Goal: Task Accomplishment & Management: Manage account settings

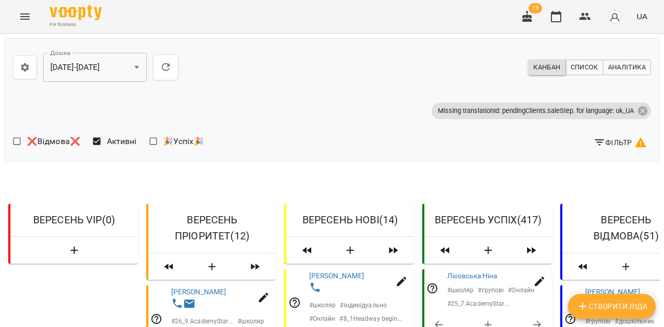
scroll to position [1164, 0]
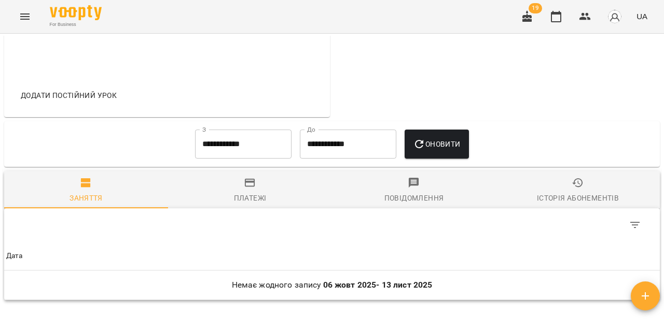
scroll to position [407, 0]
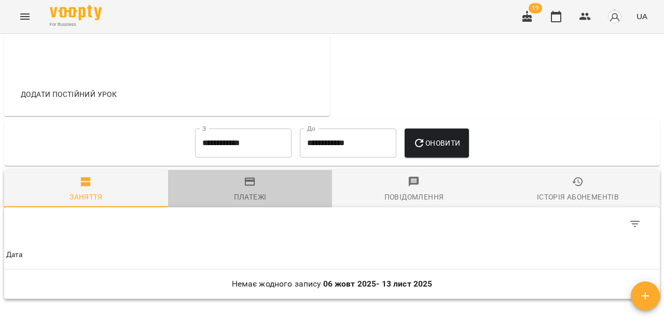
click at [242, 202] on div "Платежі" at bounding box center [250, 197] width 33 height 12
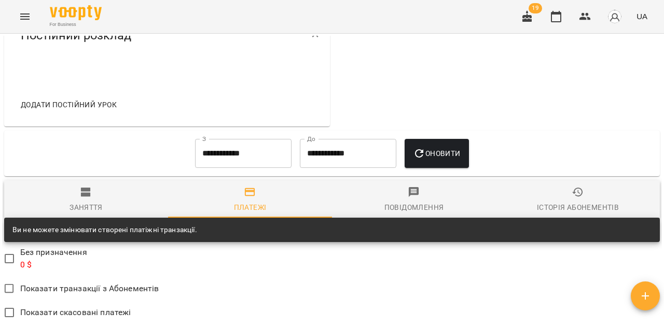
scroll to position [397, 0]
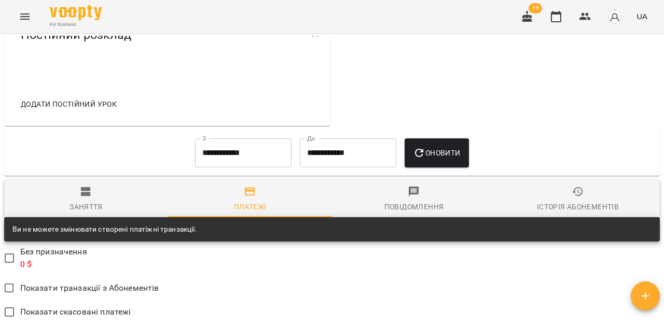
click at [565, 206] on span "Історія абонементів" at bounding box center [577, 200] width 151 height 28
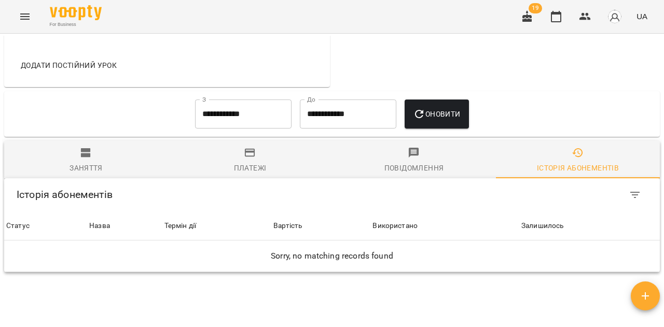
scroll to position [435, 0]
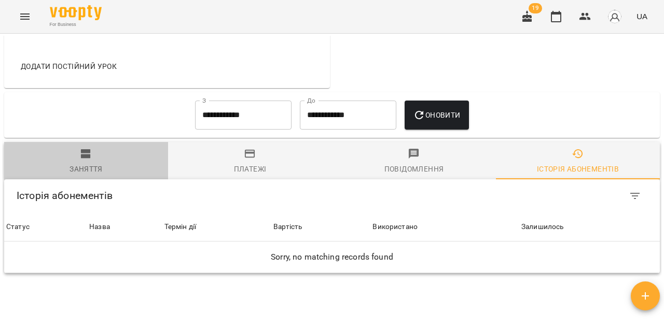
click at [88, 158] on icon "button" at bounding box center [86, 153] width 10 height 9
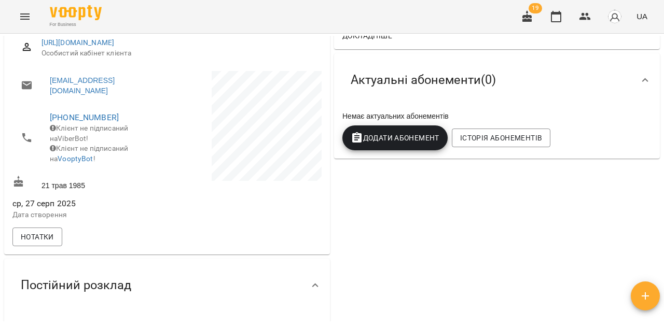
scroll to position [147, 0]
click at [40, 243] on span "Нотатки" at bounding box center [37, 236] width 33 height 12
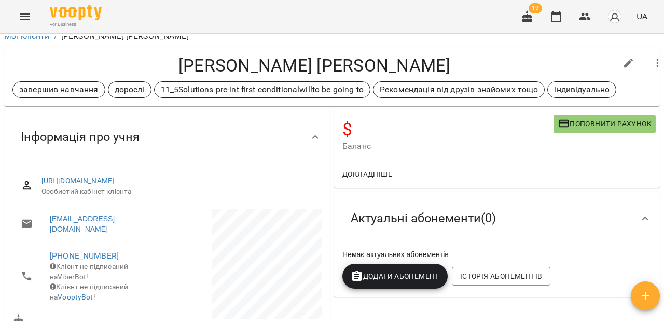
scroll to position [0, 0]
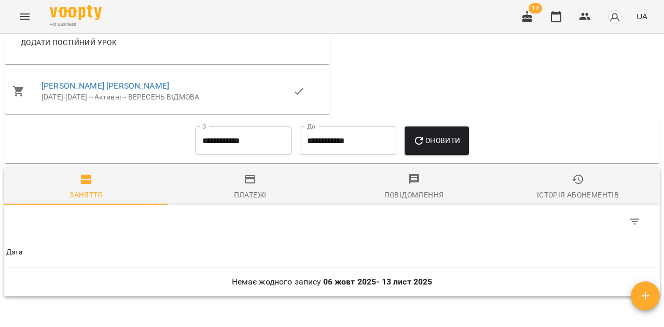
scroll to position [500, 0]
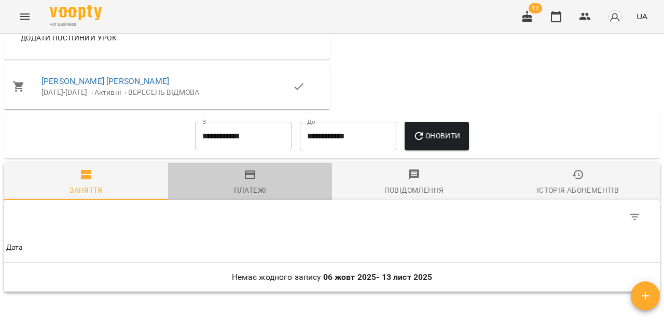
click at [256, 196] on div "Платежі" at bounding box center [250, 190] width 33 height 12
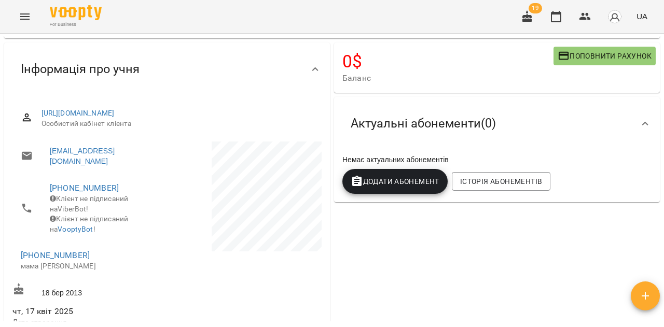
scroll to position [0, 0]
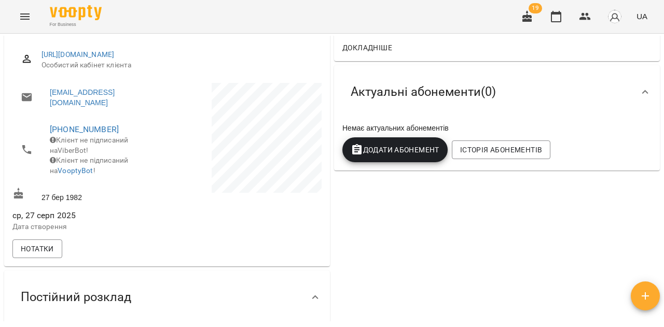
scroll to position [149, 0]
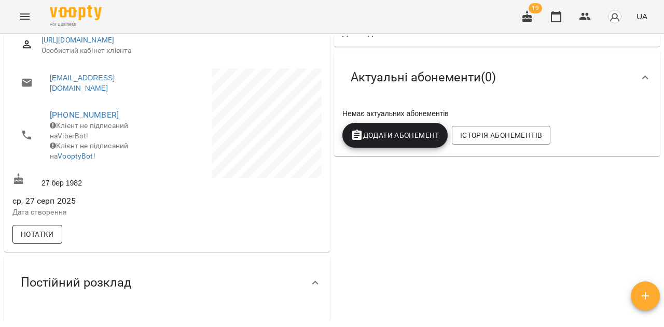
click at [42, 241] on span "Нотатки" at bounding box center [37, 234] width 33 height 12
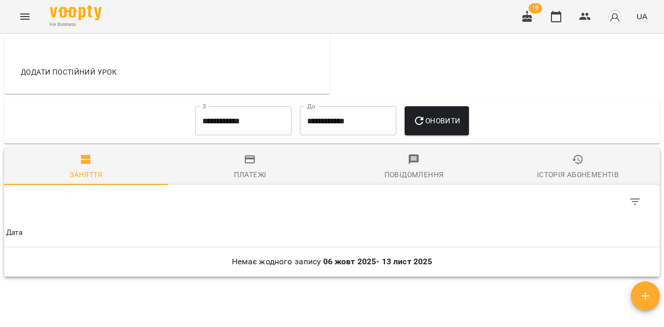
scroll to position [560, 0]
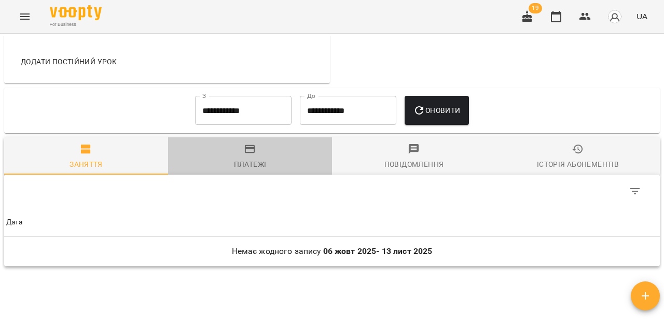
click at [253, 156] on icon "button" at bounding box center [250, 149] width 12 height 12
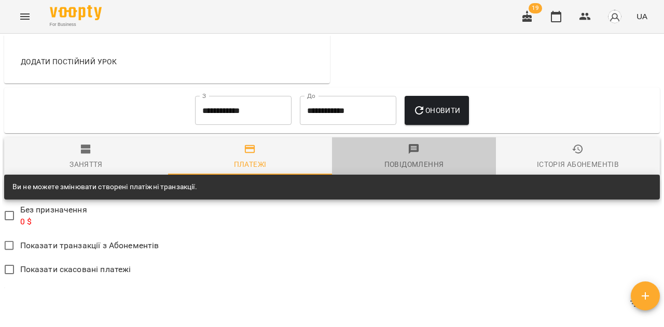
click at [399, 168] on div "Повідомлення" at bounding box center [414, 164] width 60 height 12
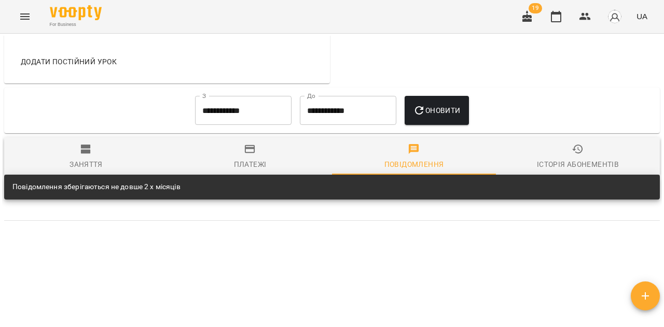
click at [573, 156] on icon "button" at bounding box center [578, 149] width 12 height 12
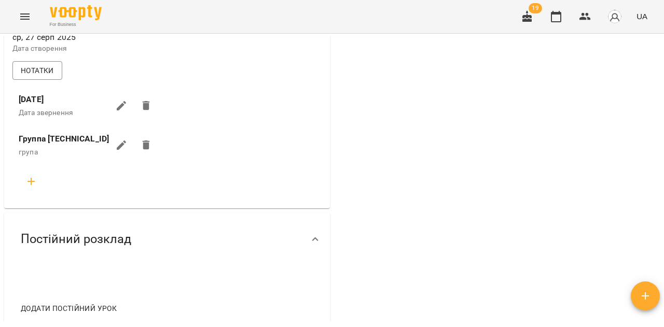
scroll to position [0, 0]
